Goal: Task Accomplishment & Management: Use online tool/utility

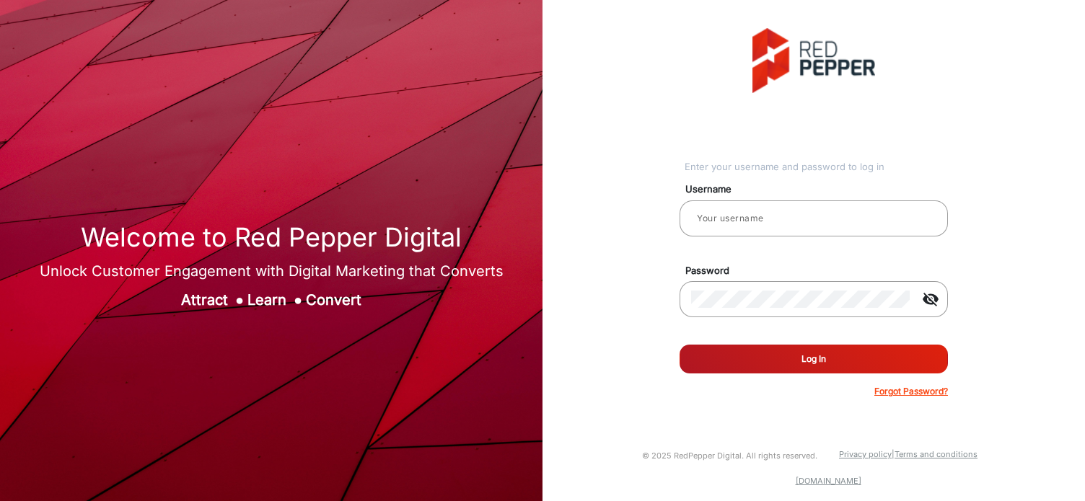
type input "[PERSON_NAME]"
click at [727, 353] on button "Log In" at bounding box center [814, 359] width 268 height 29
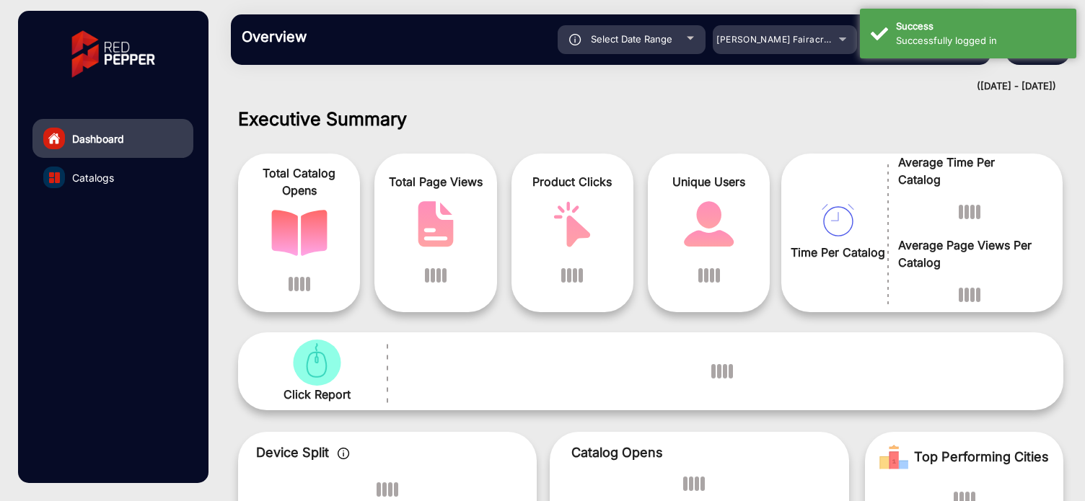
scroll to position [11, 0]
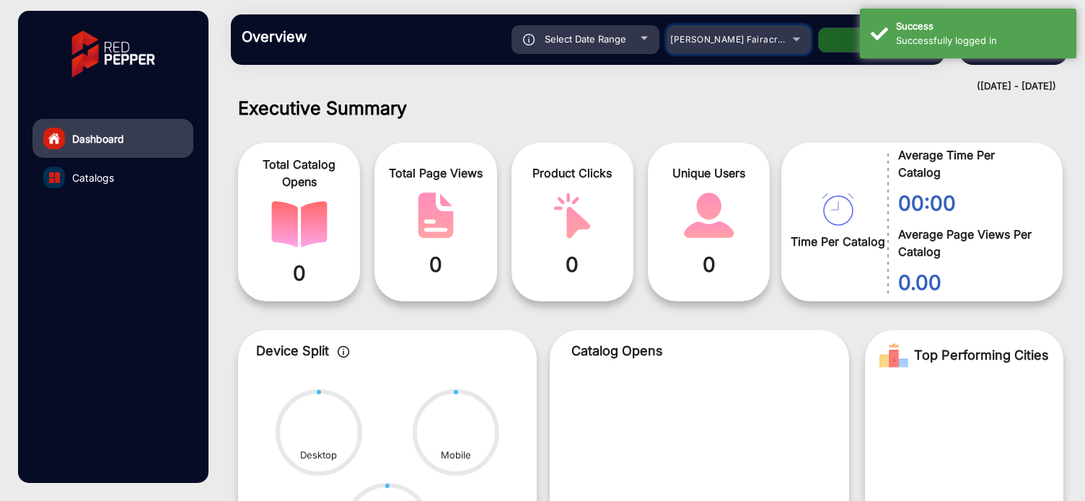
click at [711, 41] on span "[PERSON_NAME] Fairacre Farms" at bounding box center [741, 39] width 143 height 11
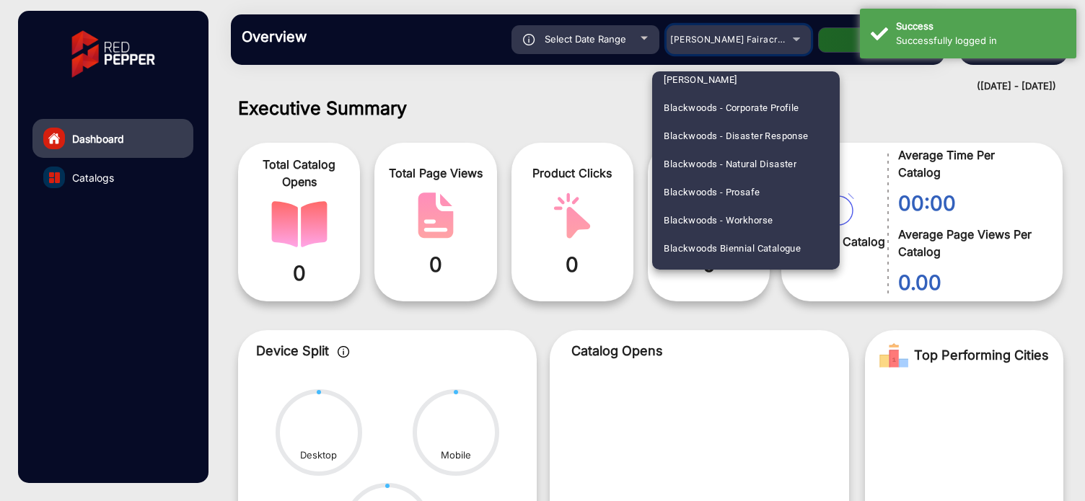
scroll to position [806, 0]
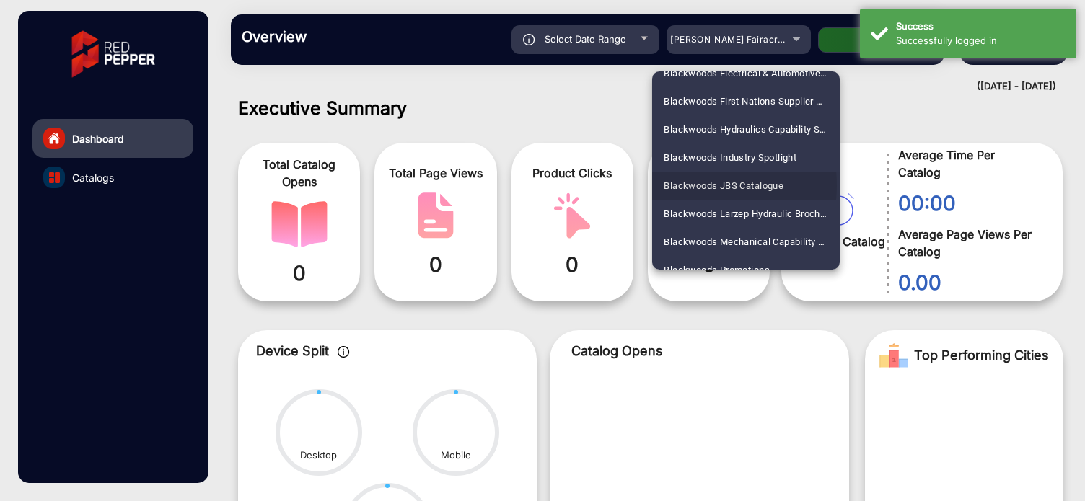
click at [695, 185] on span "Blackwoods JBS Catalogue" at bounding box center [724, 186] width 120 height 28
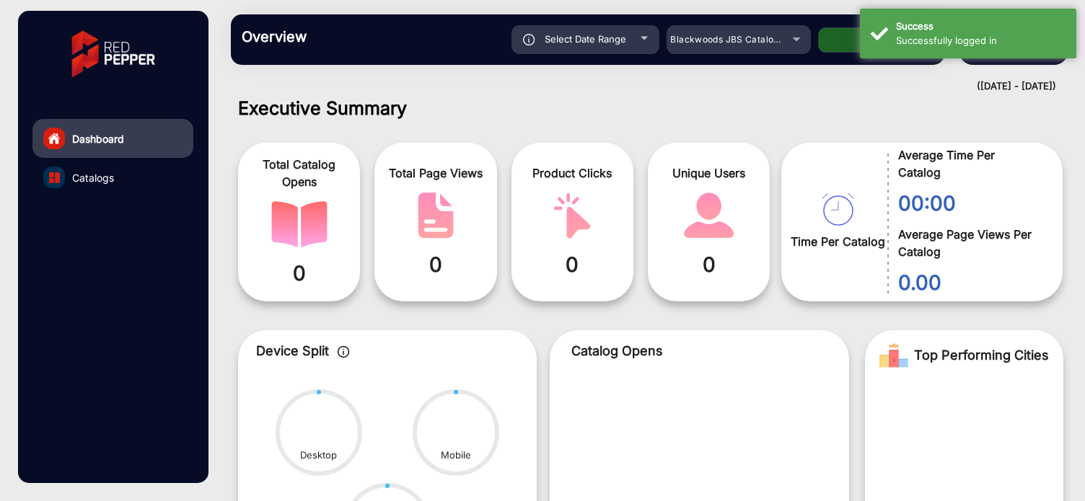
click at [854, 44] on button "Apply" at bounding box center [875, 39] width 115 height 25
type input "[DATE]"
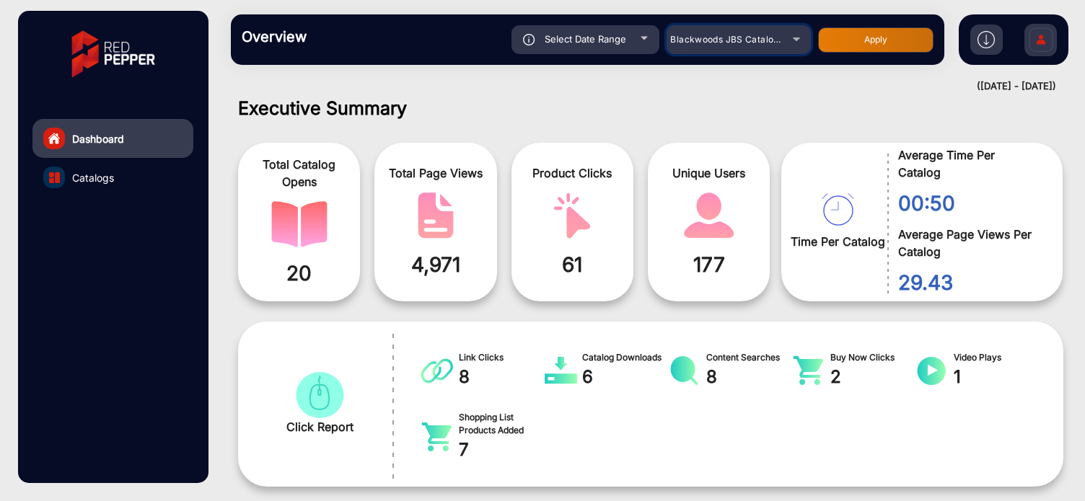
click at [709, 45] on div "Blackwoods JBS Catalogue" at bounding box center [727, 39] width 115 height 17
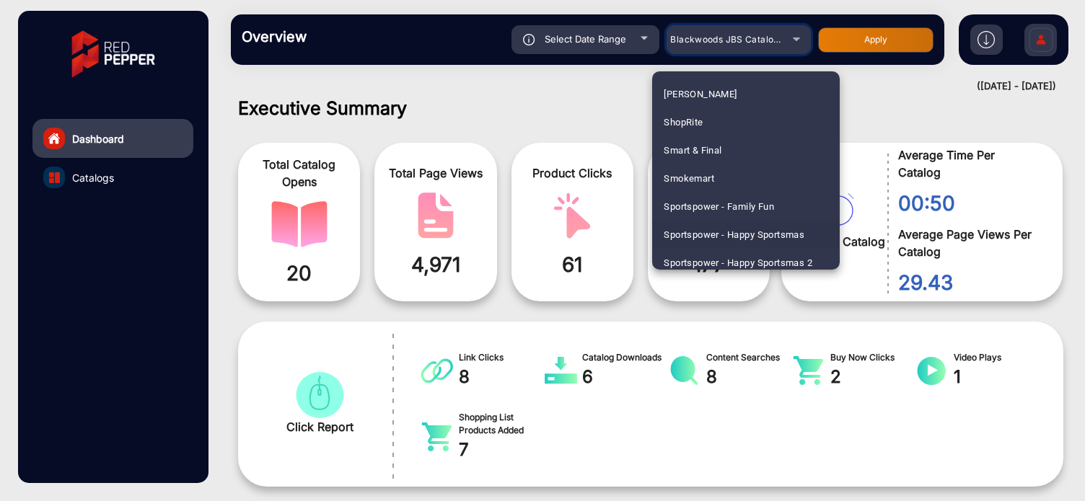
scroll to position [3595, 0]
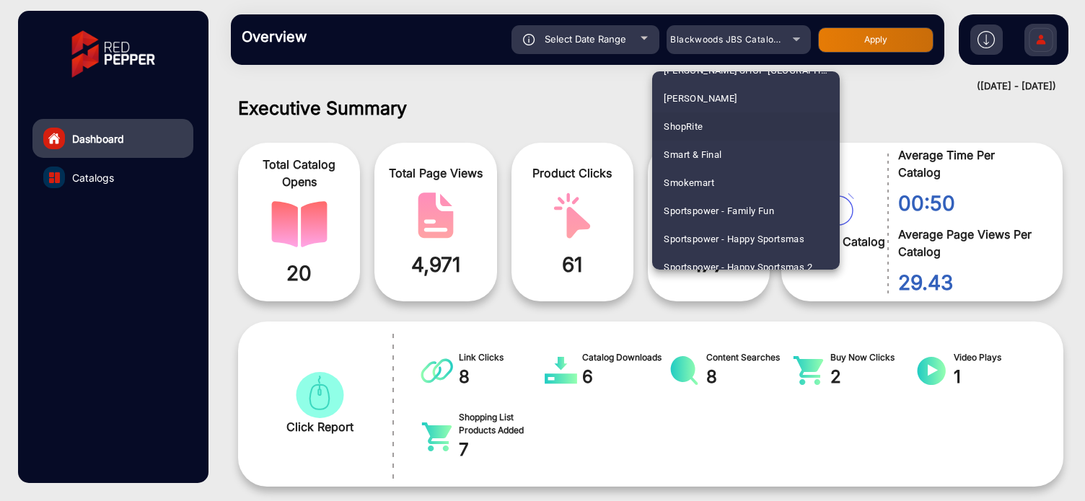
click at [692, 129] on span "ShopRite" at bounding box center [683, 127] width 39 height 28
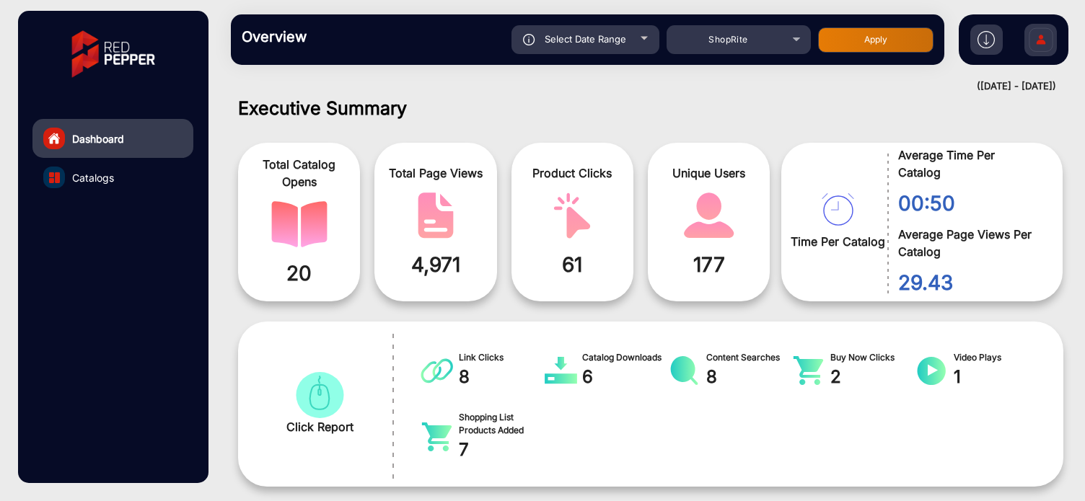
click at [836, 47] on button "Apply" at bounding box center [875, 39] width 115 height 25
type input "[DATE]"
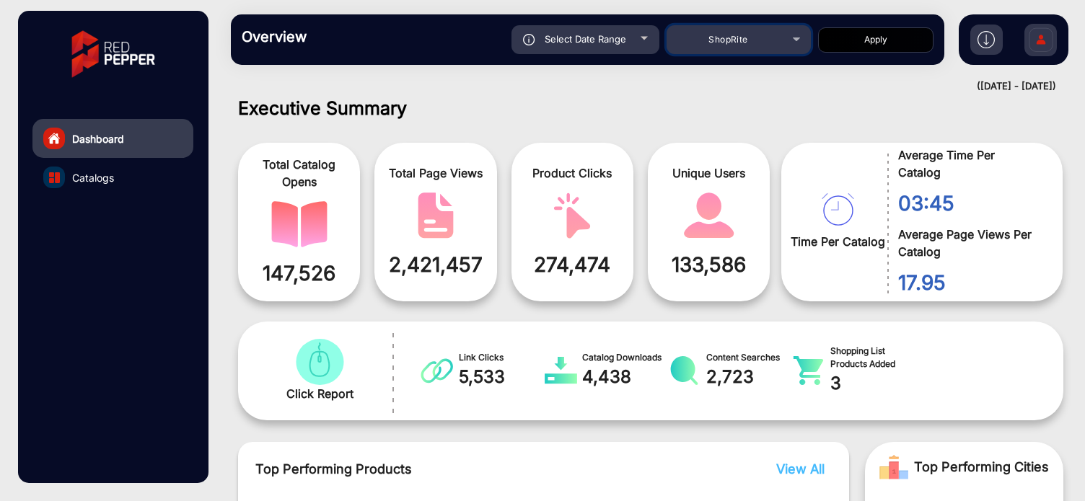
click at [802, 38] on div "ShopRite" at bounding box center [739, 39] width 144 height 17
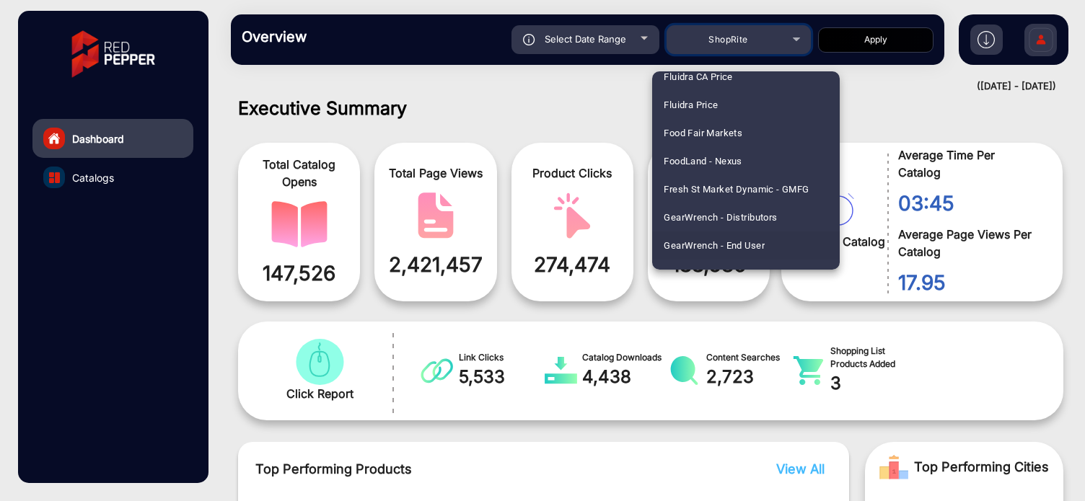
scroll to position [1889, 0]
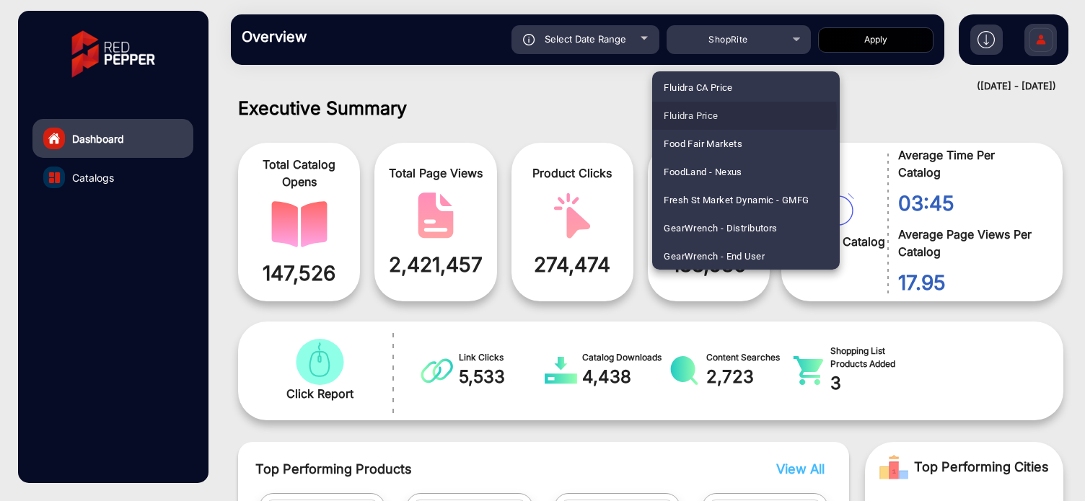
click at [701, 116] on span "Fluidra Price" at bounding box center [691, 116] width 54 height 28
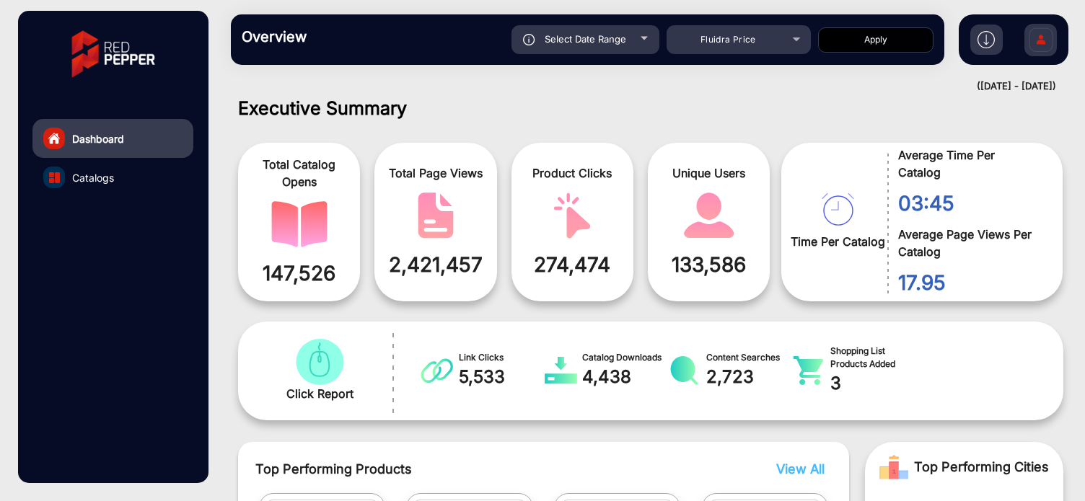
click at [889, 45] on button "Apply" at bounding box center [875, 39] width 115 height 25
type input "[DATE]"
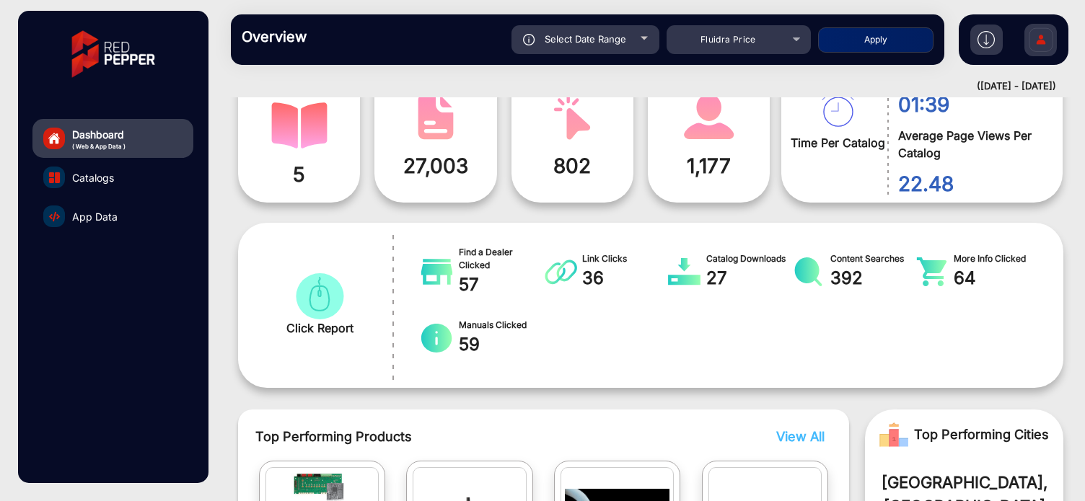
scroll to position [113, 0]
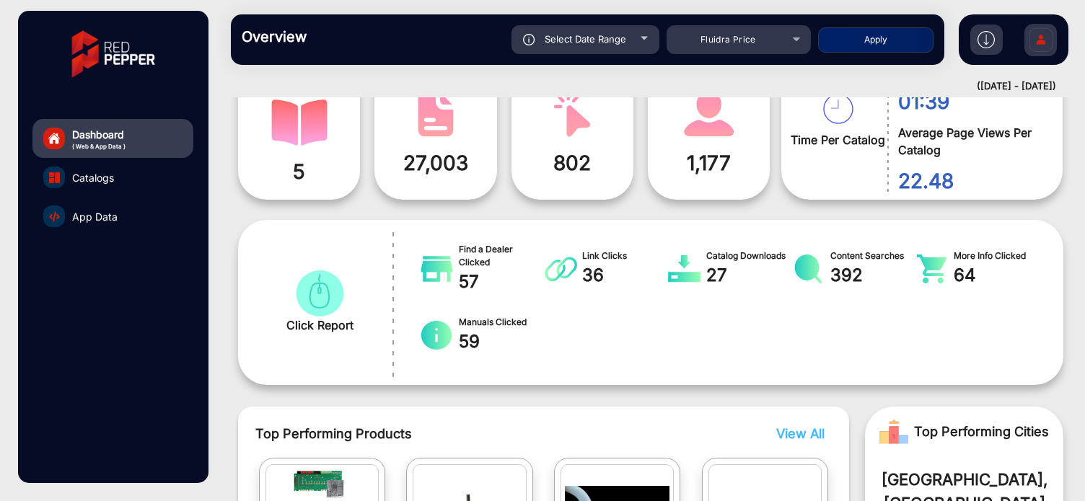
click at [792, 229] on div "Click Report Find a Dealer Clicked 57 Link Clicks 36 Catalog Downloads 27 Conte…" at bounding box center [650, 302] width 825 height 165
